Goal: Transaction & Acquisition: Download file/media

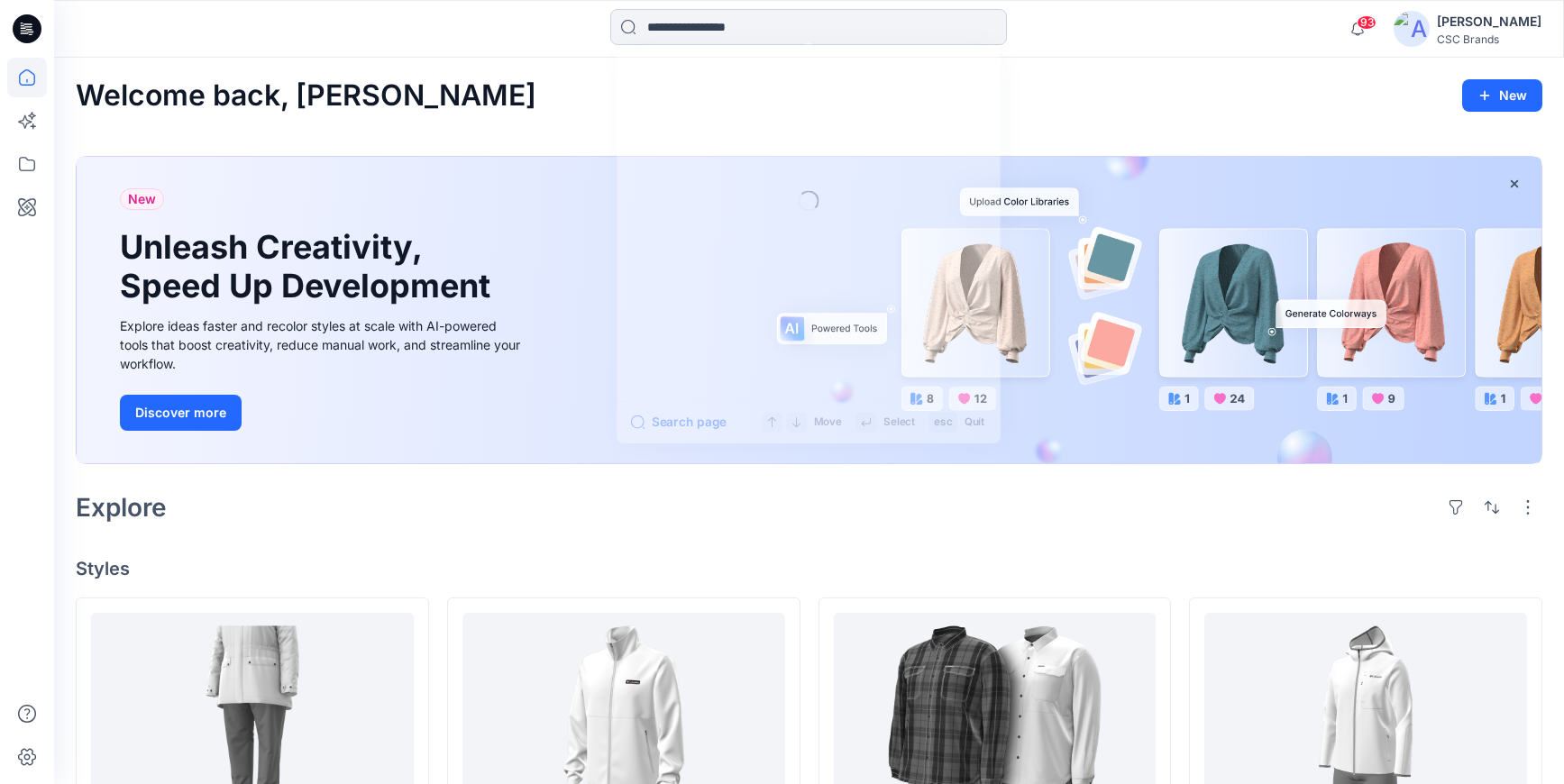
click at [700, 23] on input at bounding box center [808, 27] width 397 height 36
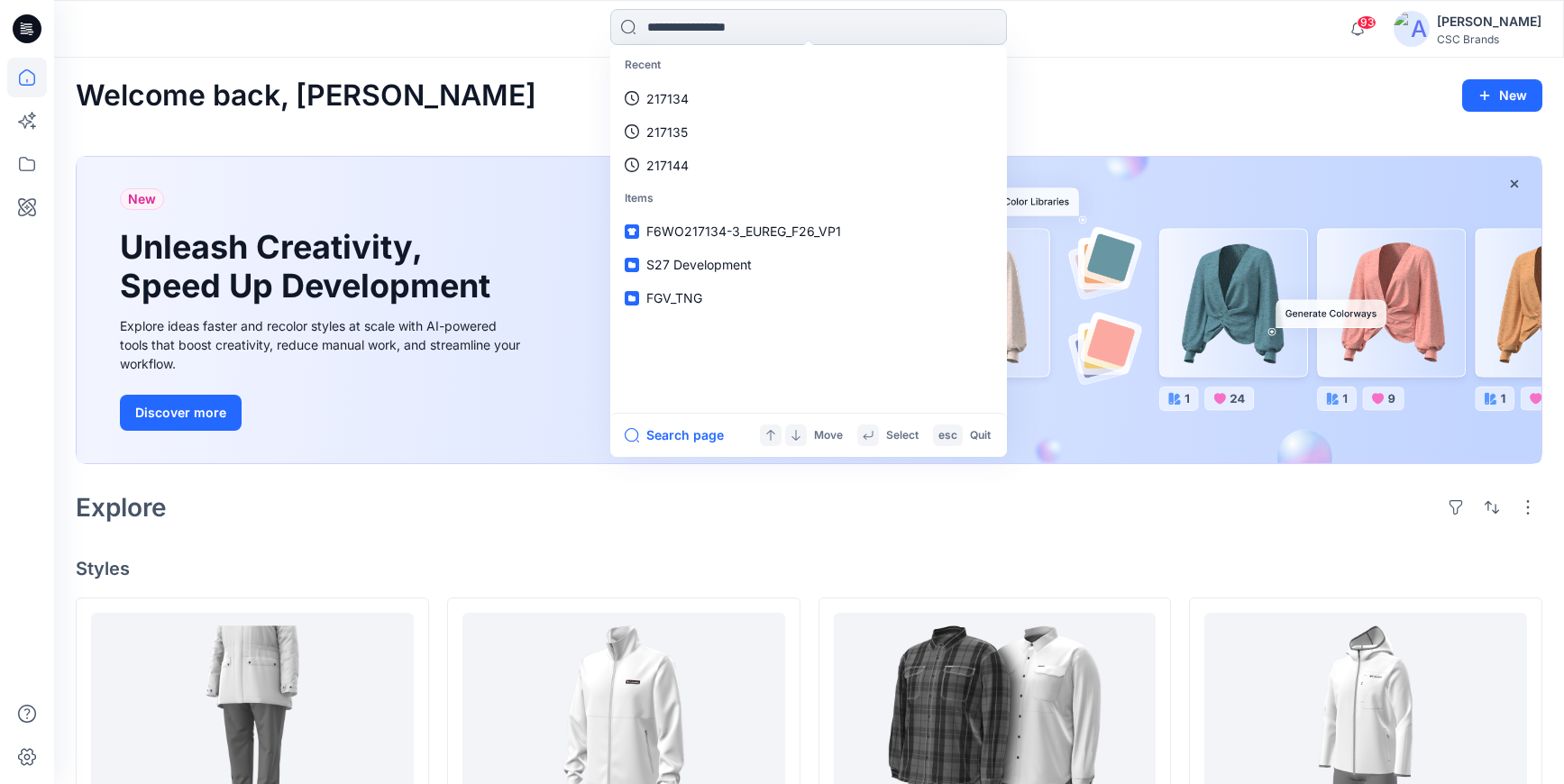
paste input "******"
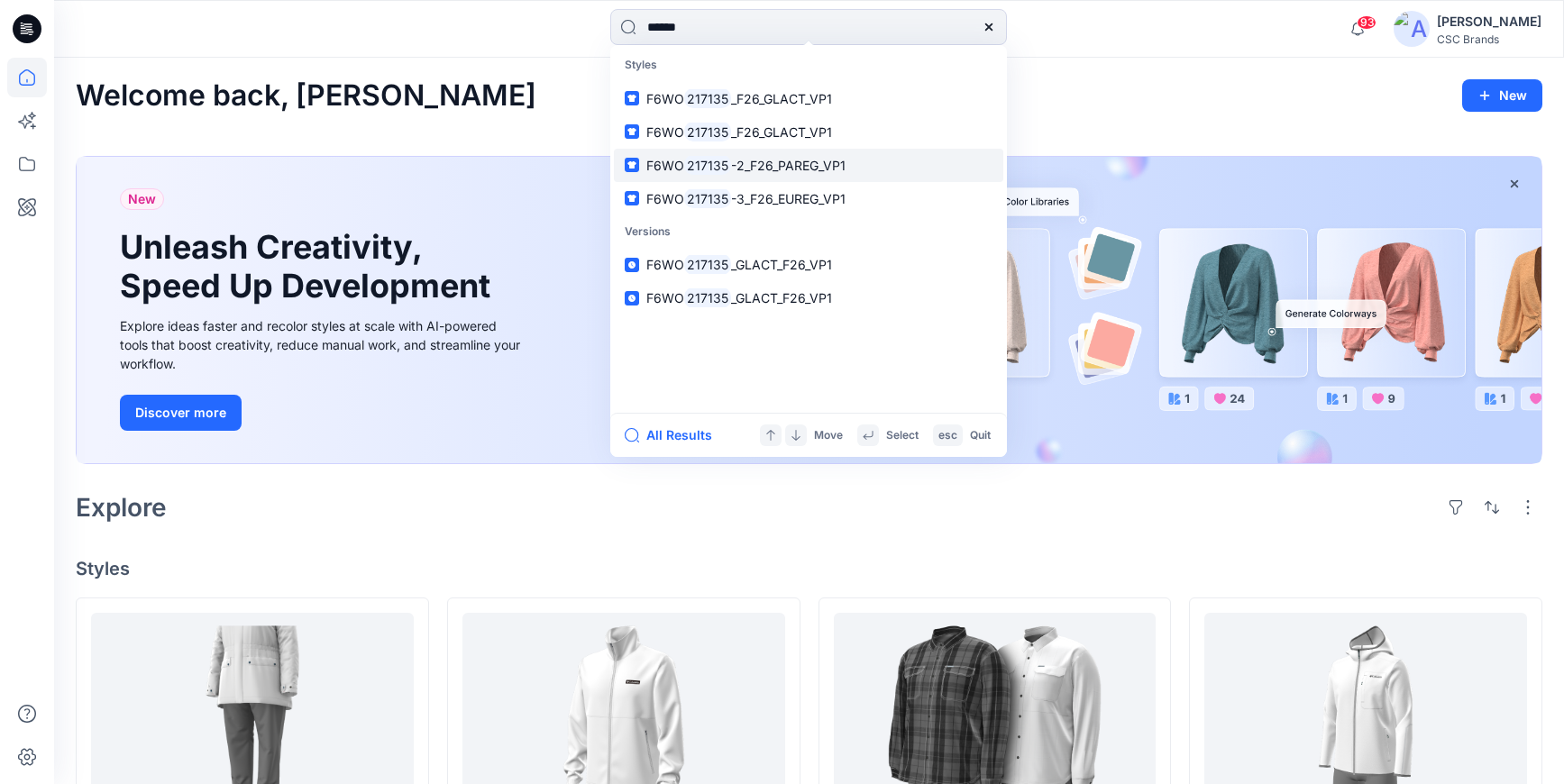
type input "******"
click at [779, 166] on span "-2_F26_PAREG_VP1" at bounding box center [788, 165] width 114 height 15
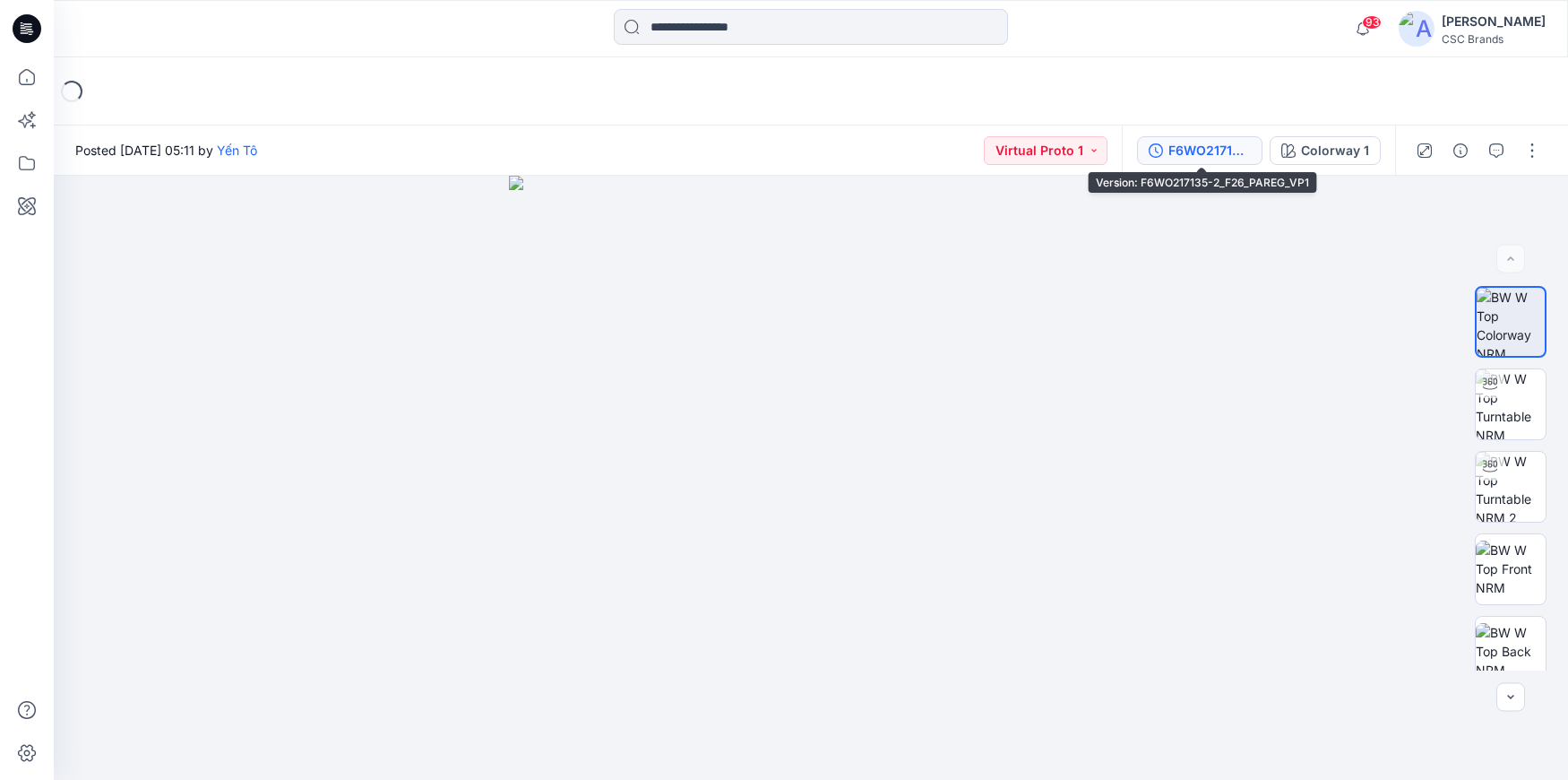
click at [1224, 147] on div "F6WO217135-2_F26_PAREG_VP1" at bounding box center [1210, 150] width 82 height 20
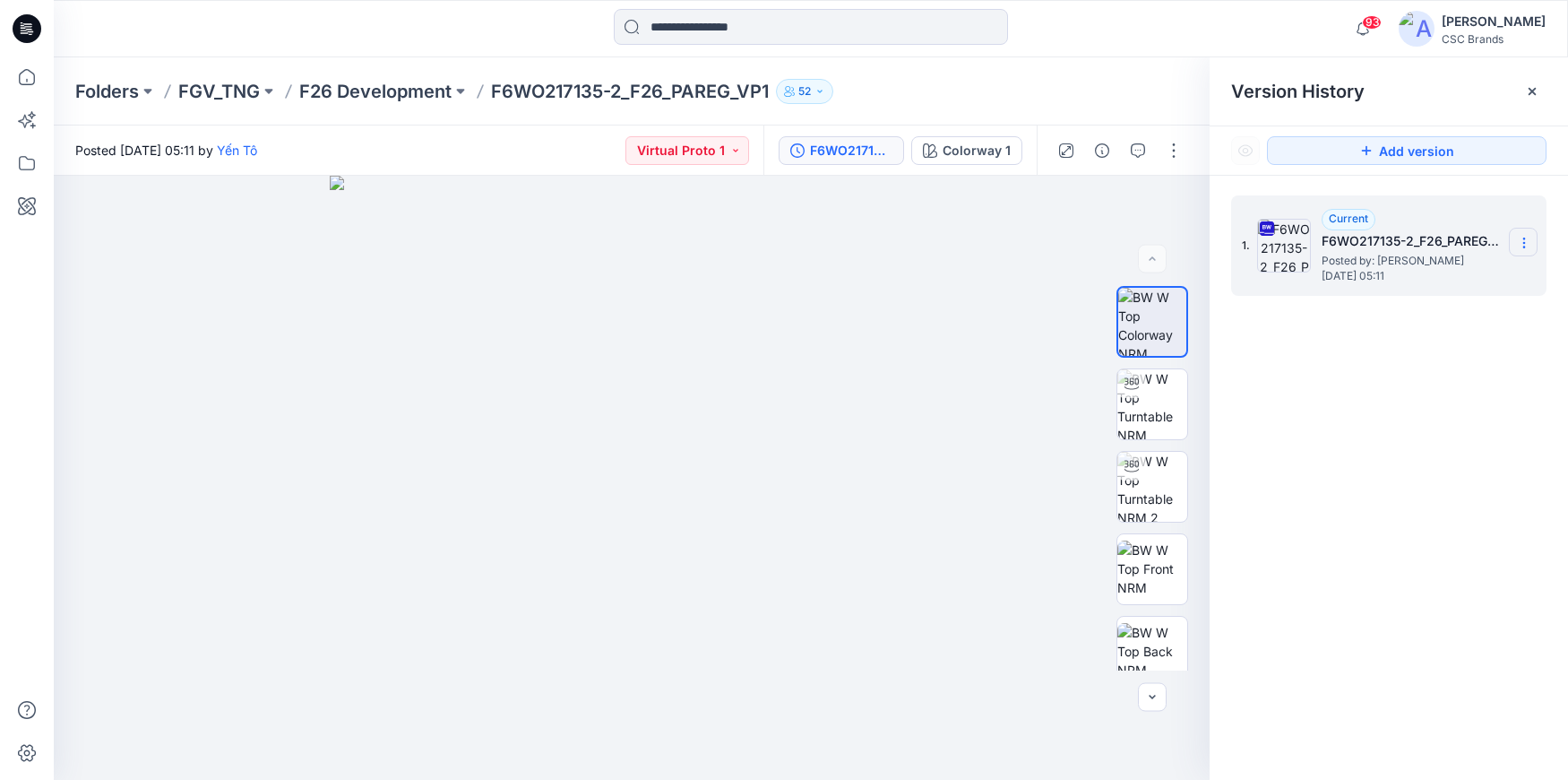
click at [1526, 240] on icon at bounding box center [1524, 243] width 14 height 14
click at [1486, 278] on span "Download Source BW File" at bounding box center [1433, 277] width 150 height 21
click at [1525, 240] on icon at bounding box center [1524, 243] width 14 height 14
click at [1426, 283] on span "Download Source BW File" at bounding box center [1433, 277] width 150 height 21
click at [1524, 240] on icon at bounding box center [1524, 243] width 14 height 14
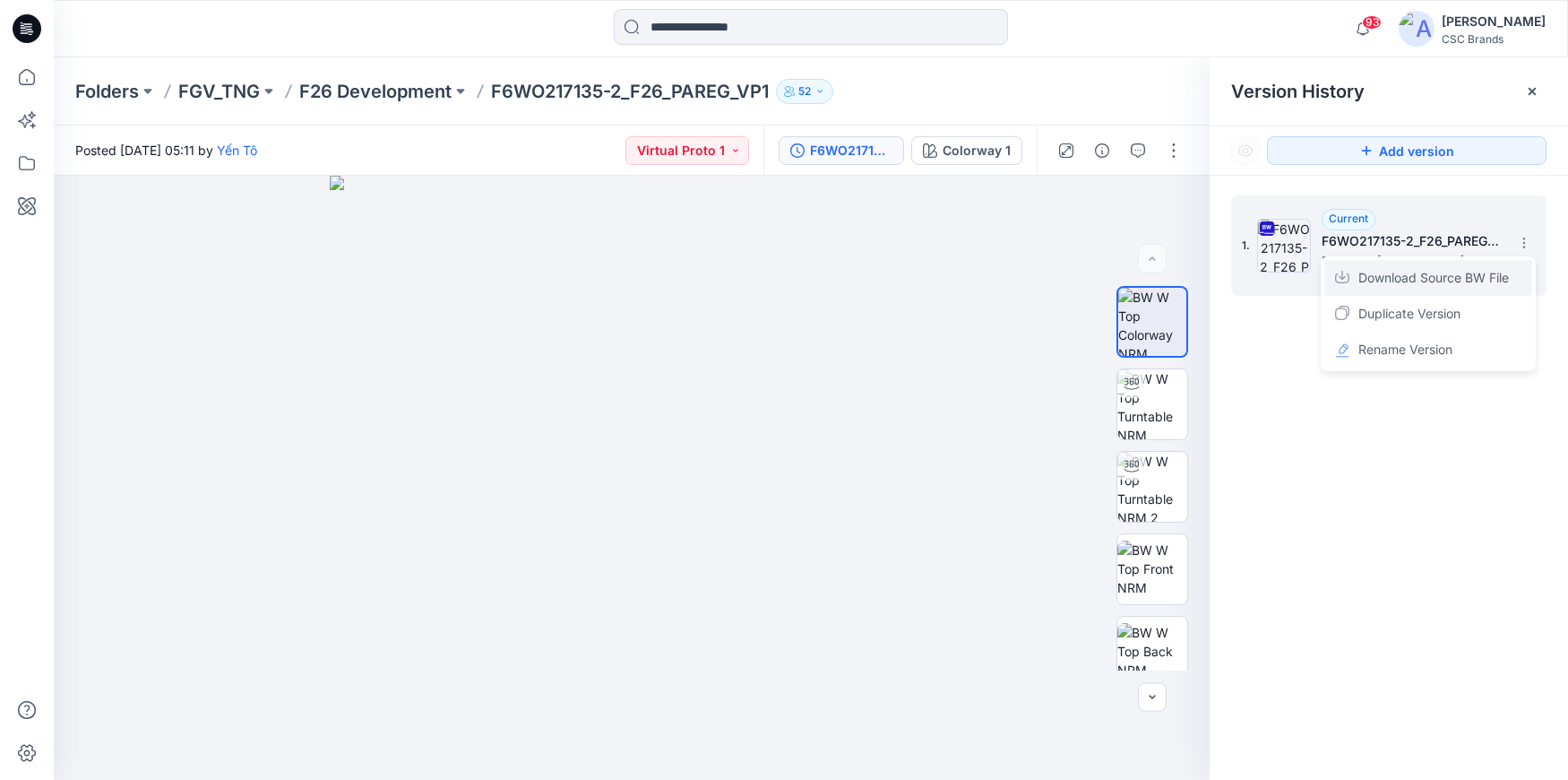
click at [1400, 279] on span "Download Source BW File" at bounding box center [1433, 277] width 150 height 21
